Goal: Task Accomplishment & Management: Complete application form

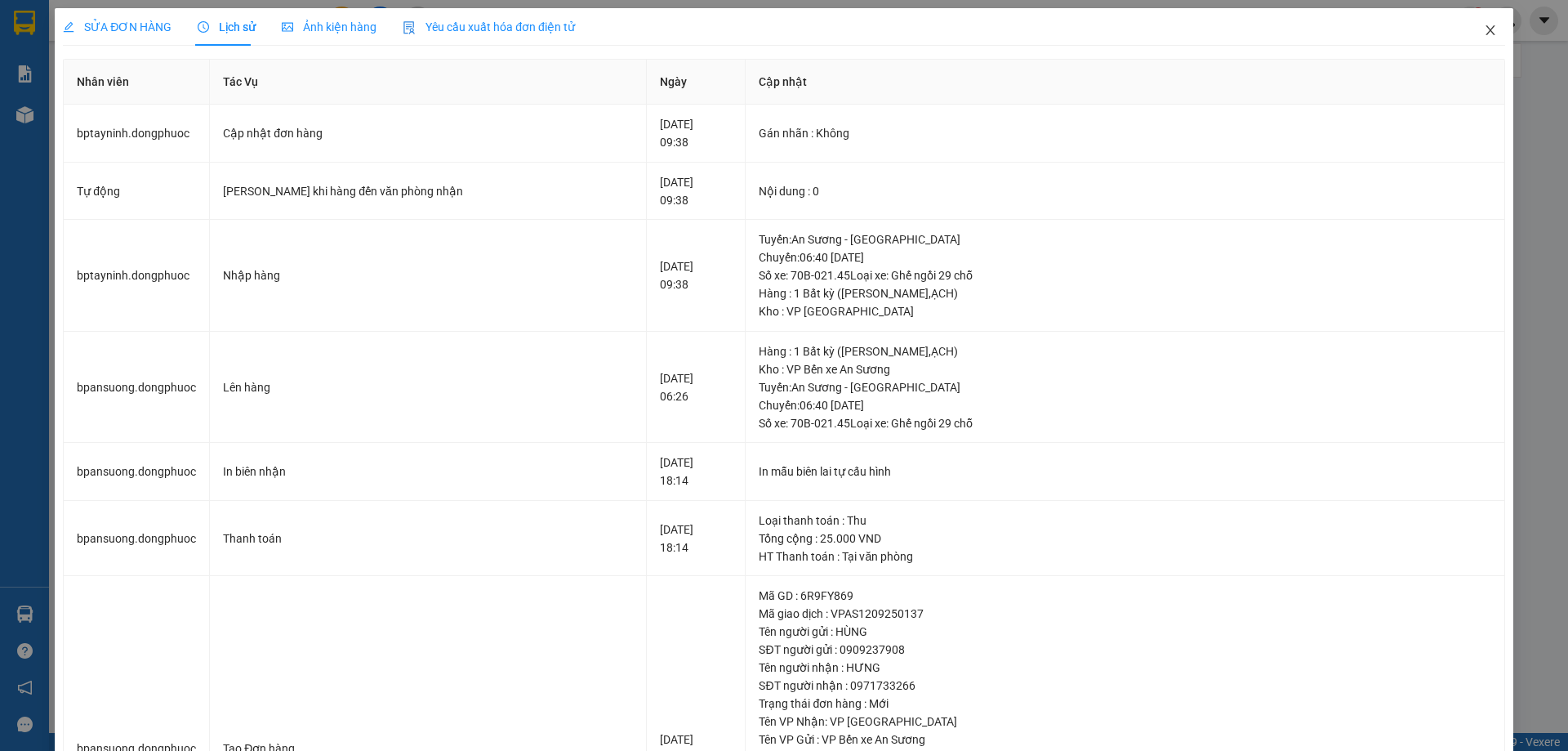
click at [1484, 32] on icon "close" at bounding box center [1490, 30] width 13 height 13
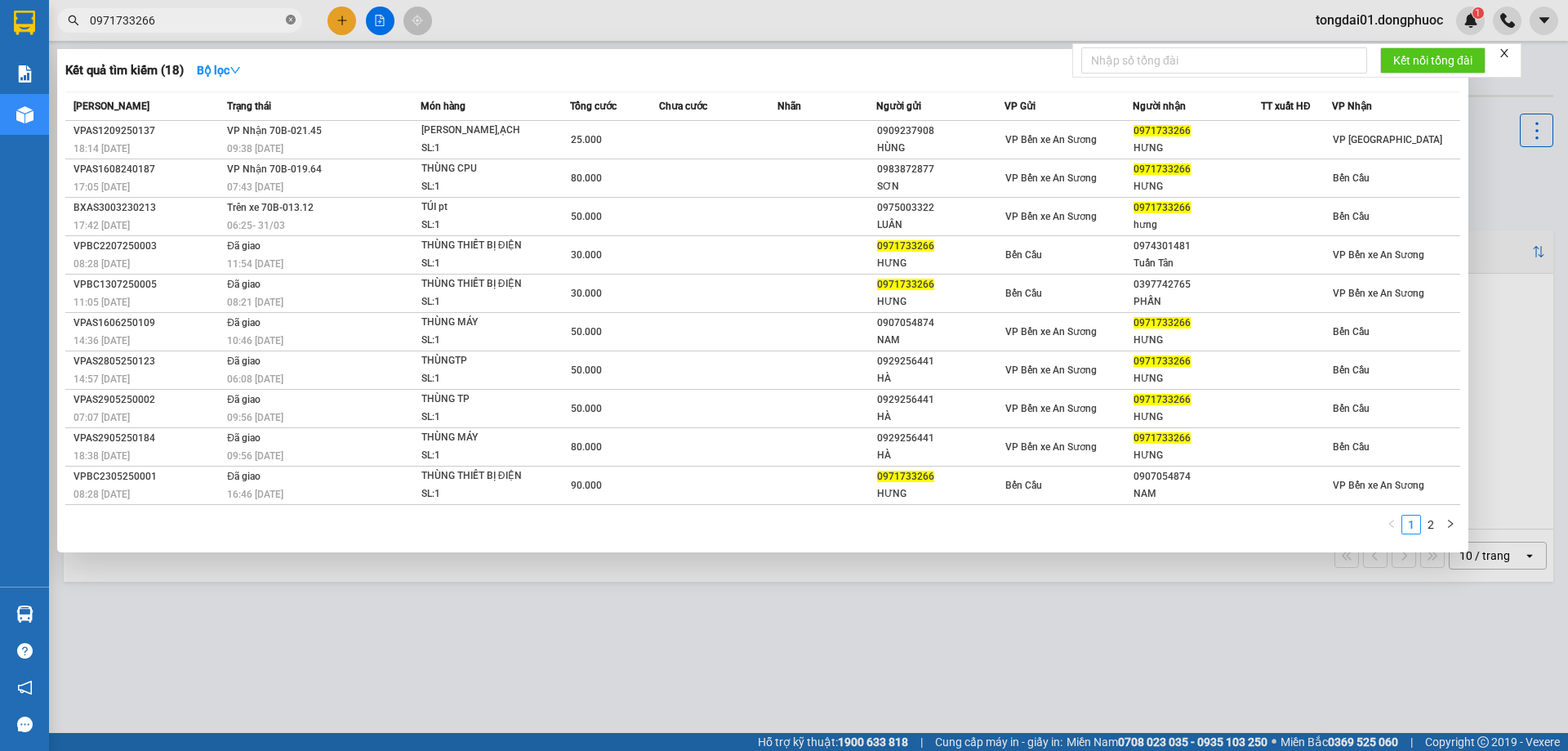
click at [291, 20] on icon "close-circle" at bounding box center [291, 20] width 10 height 10
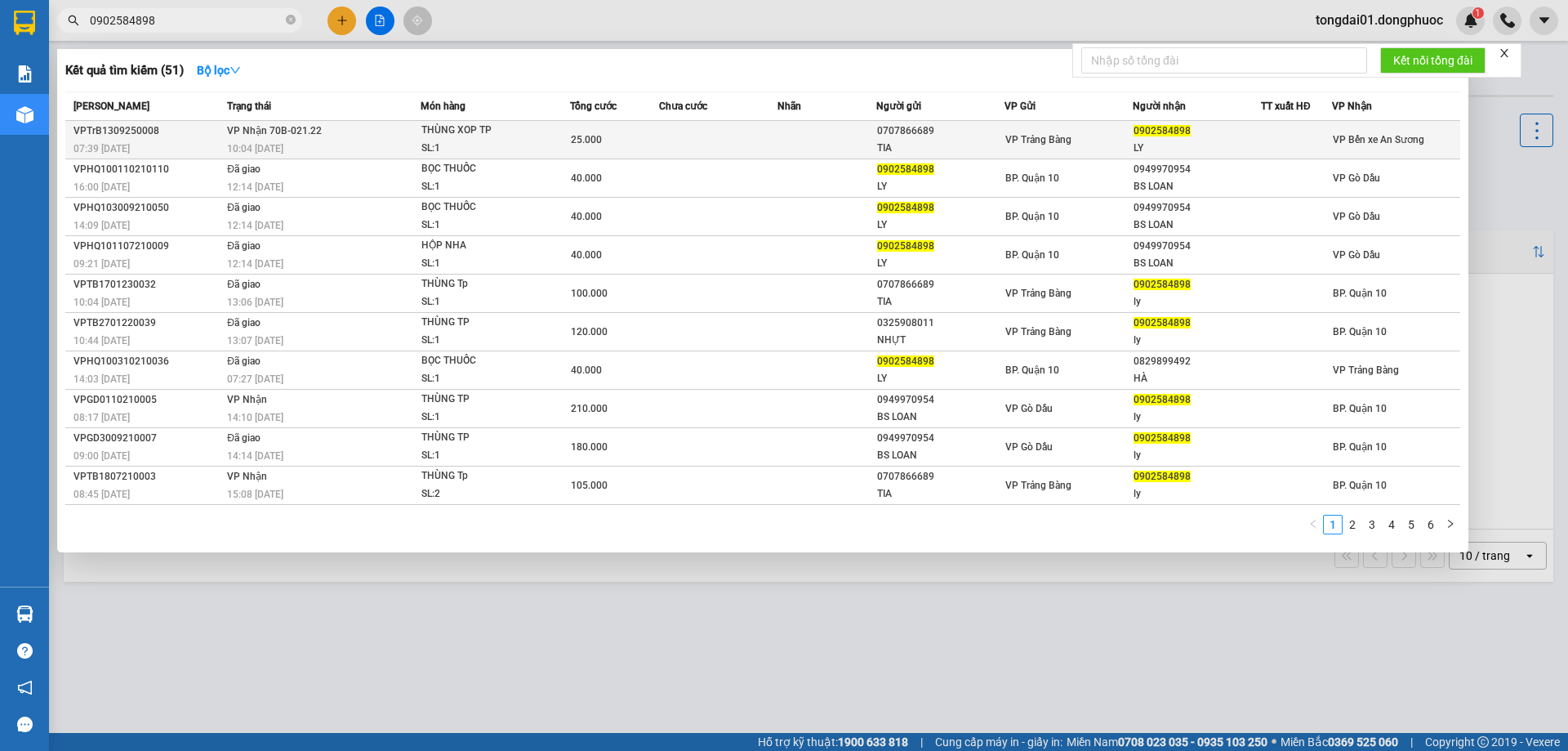
type input "0902584898"
click at [325, 133] on td "VP Nhận 70B-021.22 10:04 [DATE]" at bounding box center [322, 140] width 197 height 38
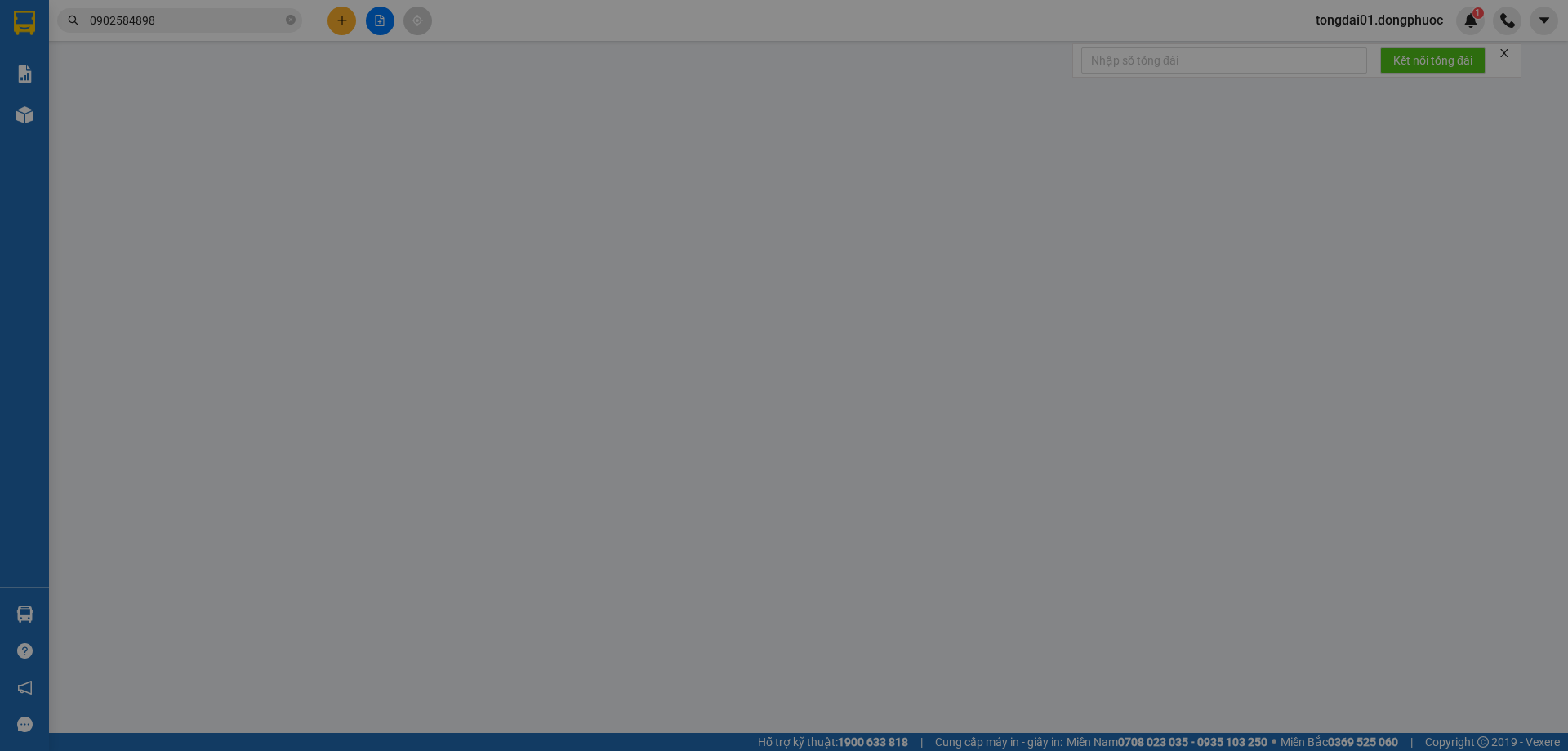
type input "0707866689"
type input "TIA"
type input "0902584898"
type input "LY"
type input "25.000"
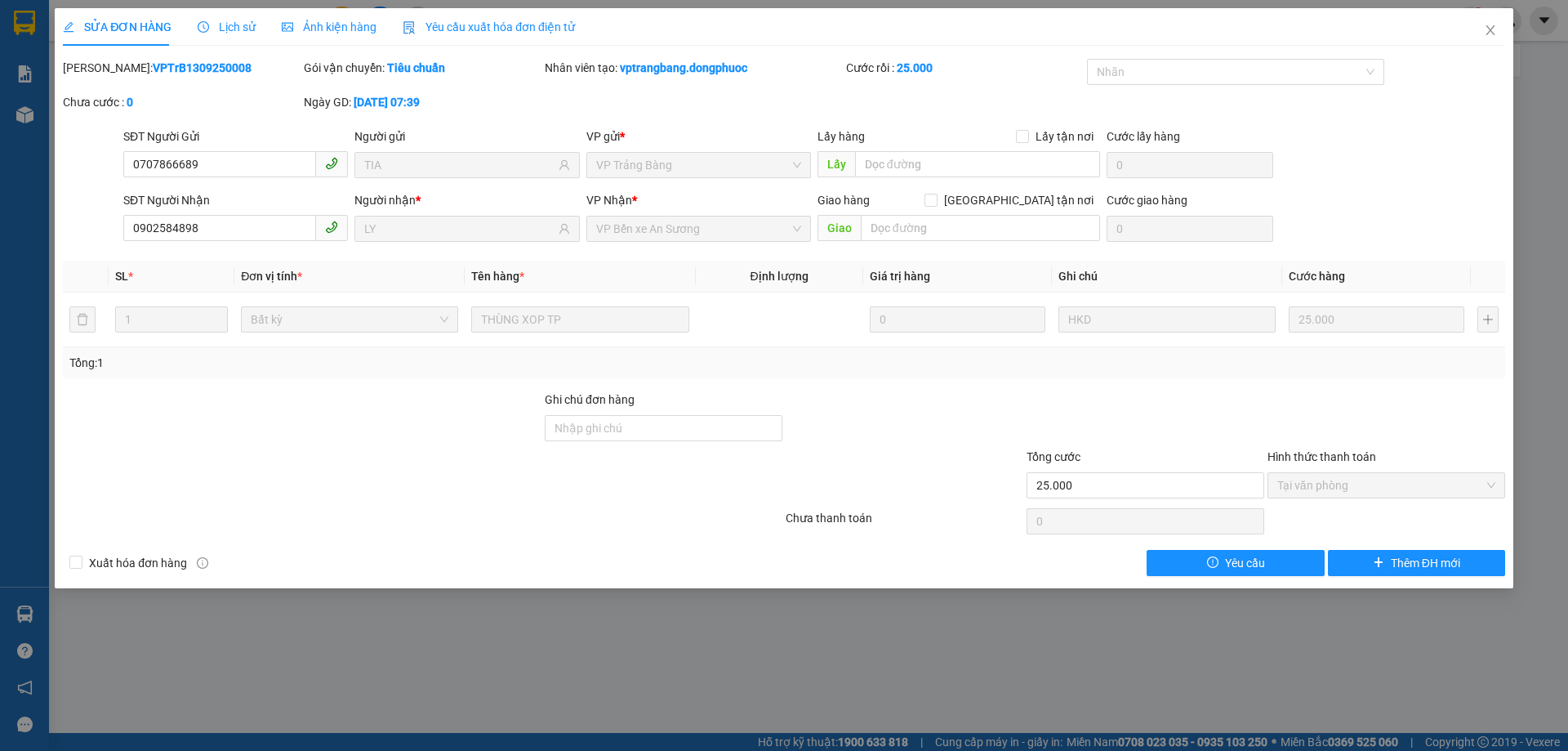
click at [247, 27] on span "Lịch sử" at bounding box center [226, 27] width 58 height 13
